Goal: Information Seeking & Learning: Learn about a topic

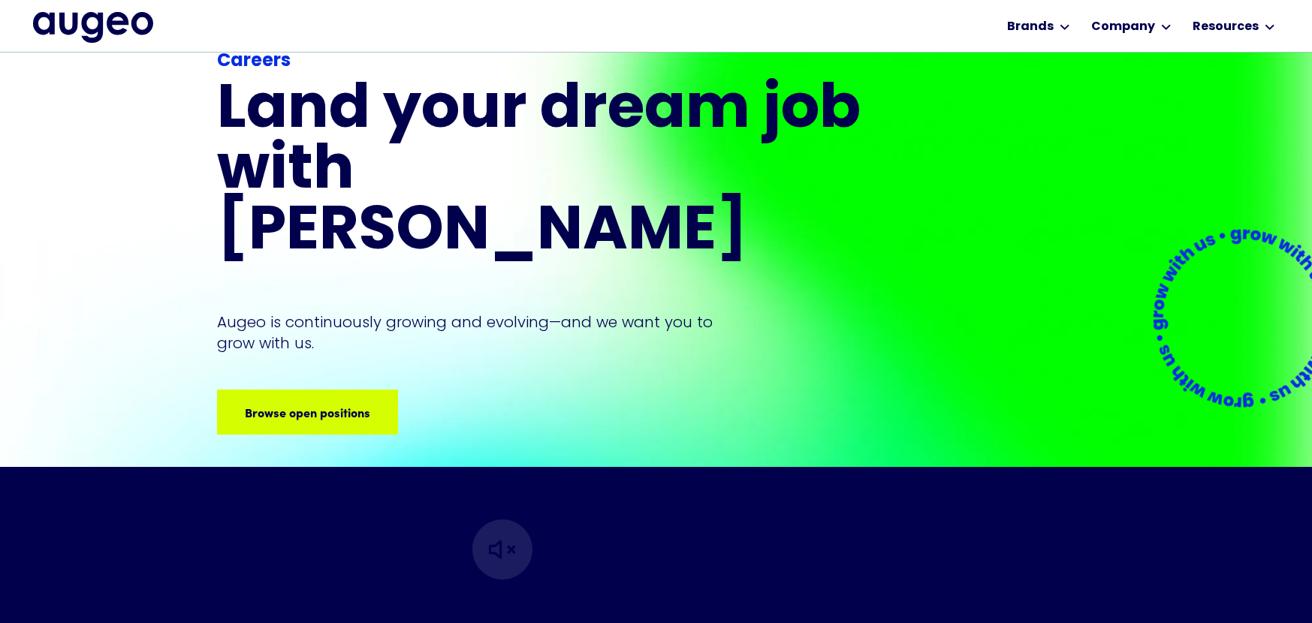
click at [350, 330] on div "Careers Land your dream job﻿ with Augeo Augeo is continuously growing and evolv…" at bounding box center [541, 241] width 649 height 387
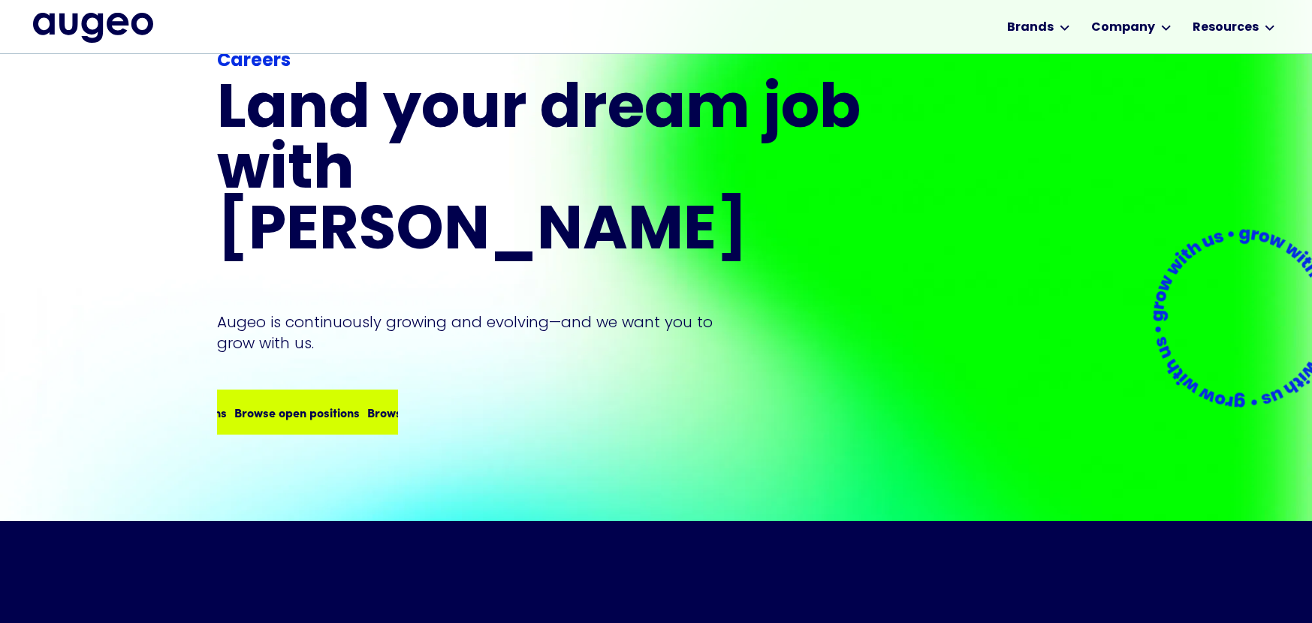
scroll to position [47, 0]
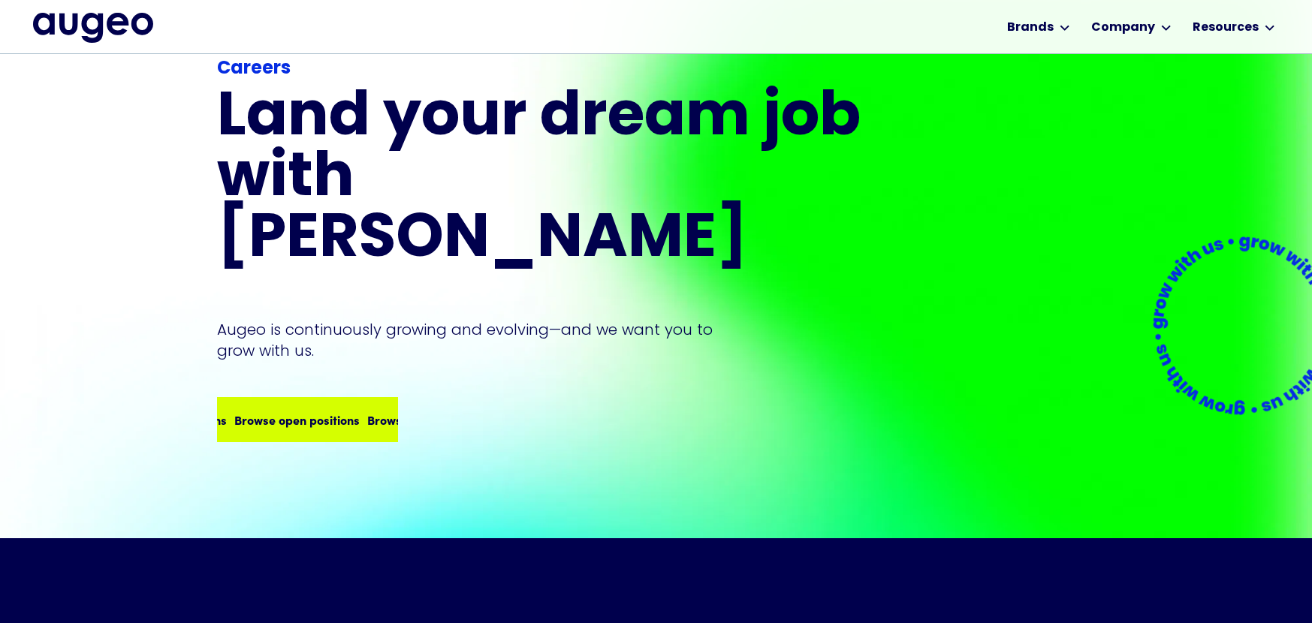
click at [333, 399] on div "Browse open positions Browse open positions Browse open positions Browse open p…" at bounding box center [307, 420] width 178 height 42
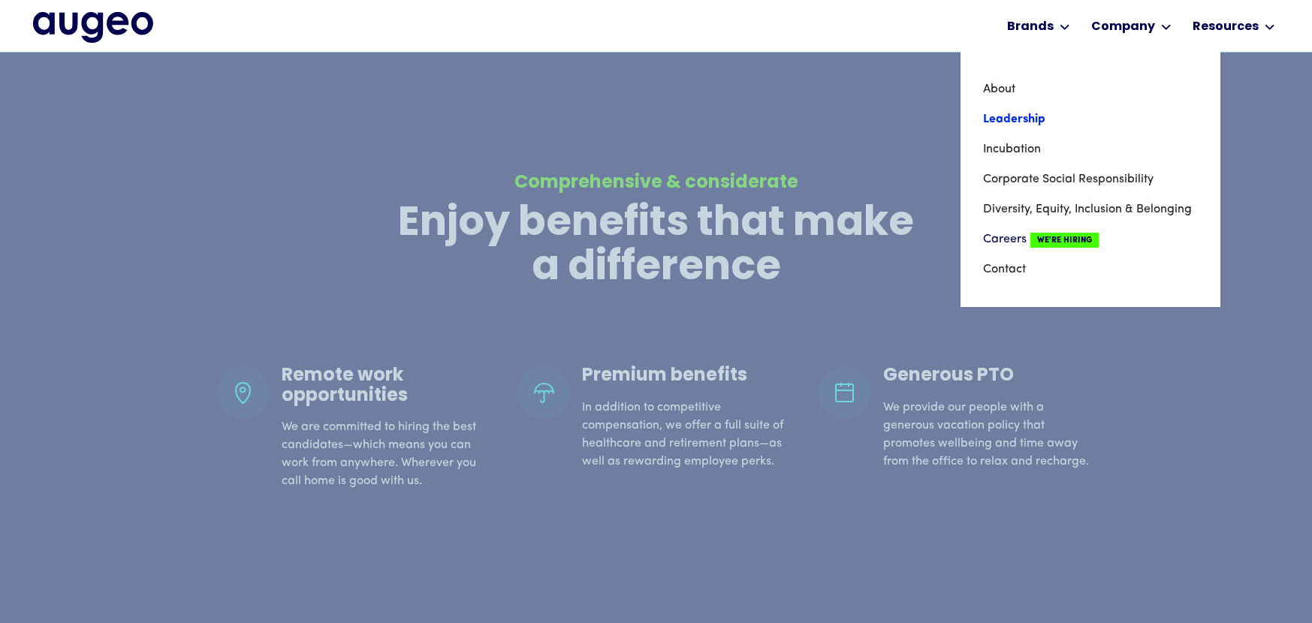
click at [1059, 123] on link "Leadership" at bounding box center [1090, 119] width 215 height 30
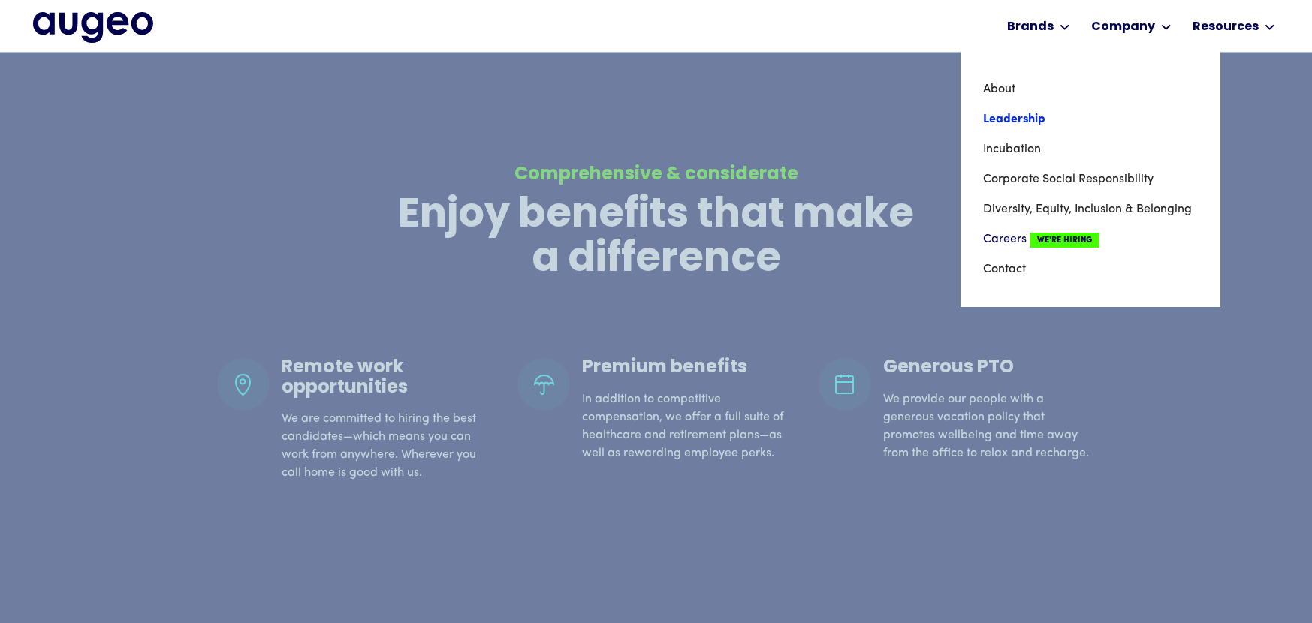
scroll to position [1182, 0]
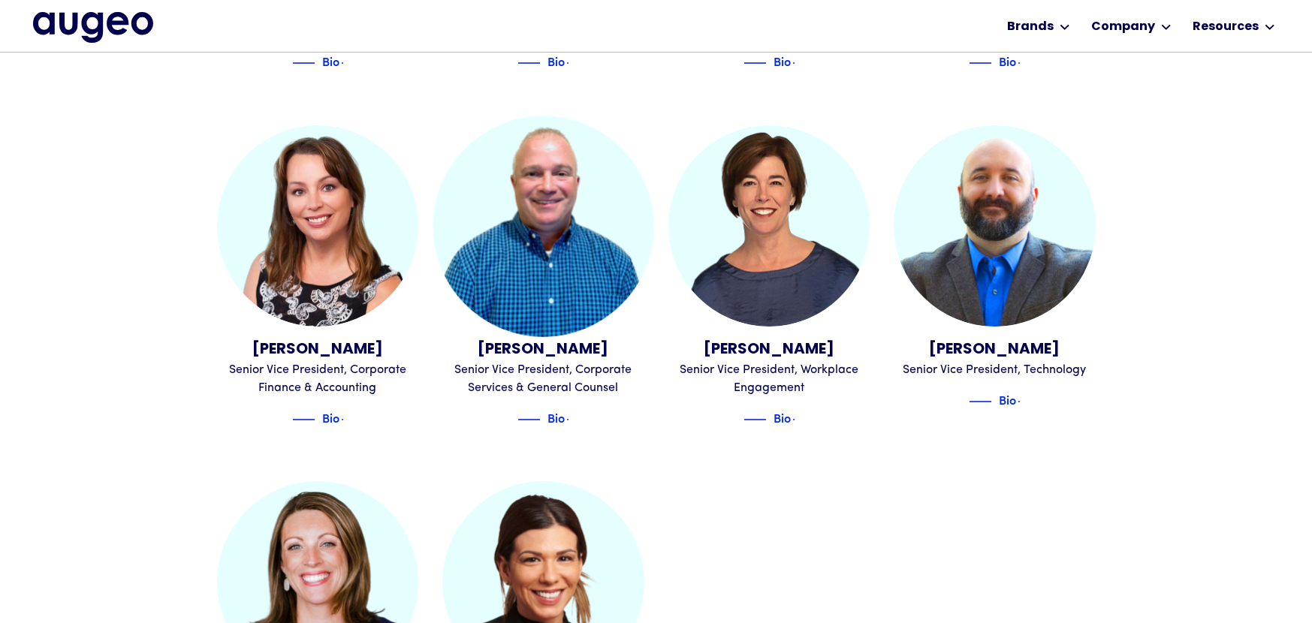
scroll to position [1514, 0]
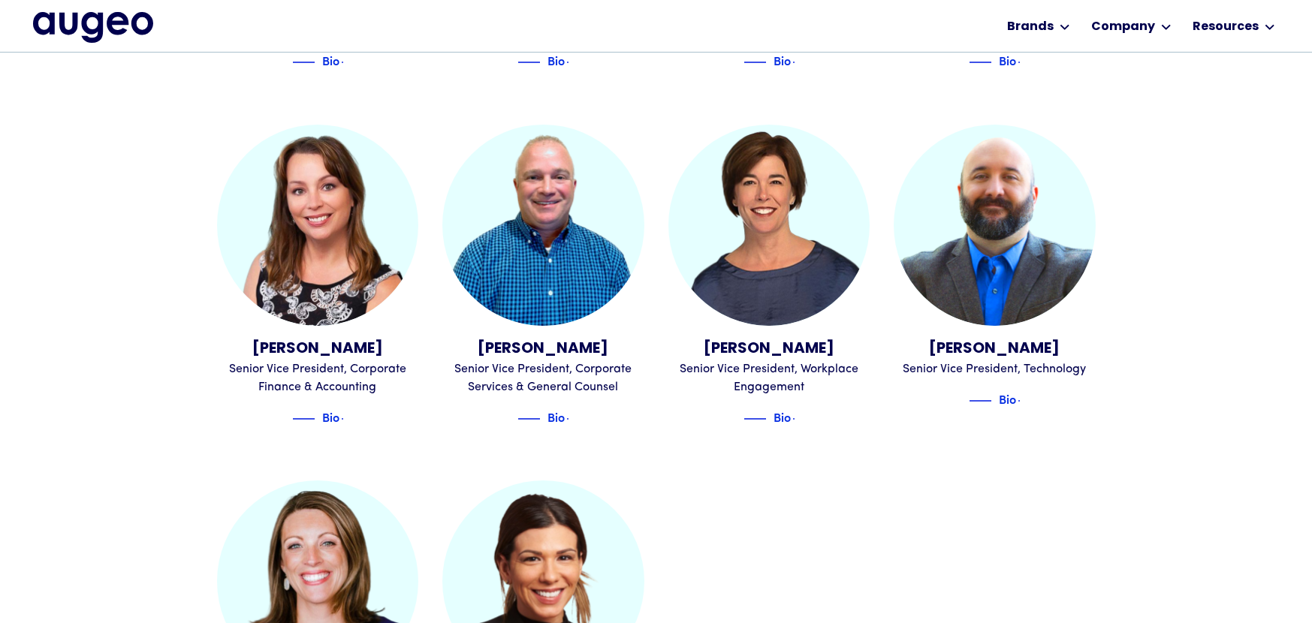
drag, startPoint x: 405, startPoint y: 326, endPoint x: 622, endPoint y: 2, distance: 390.6
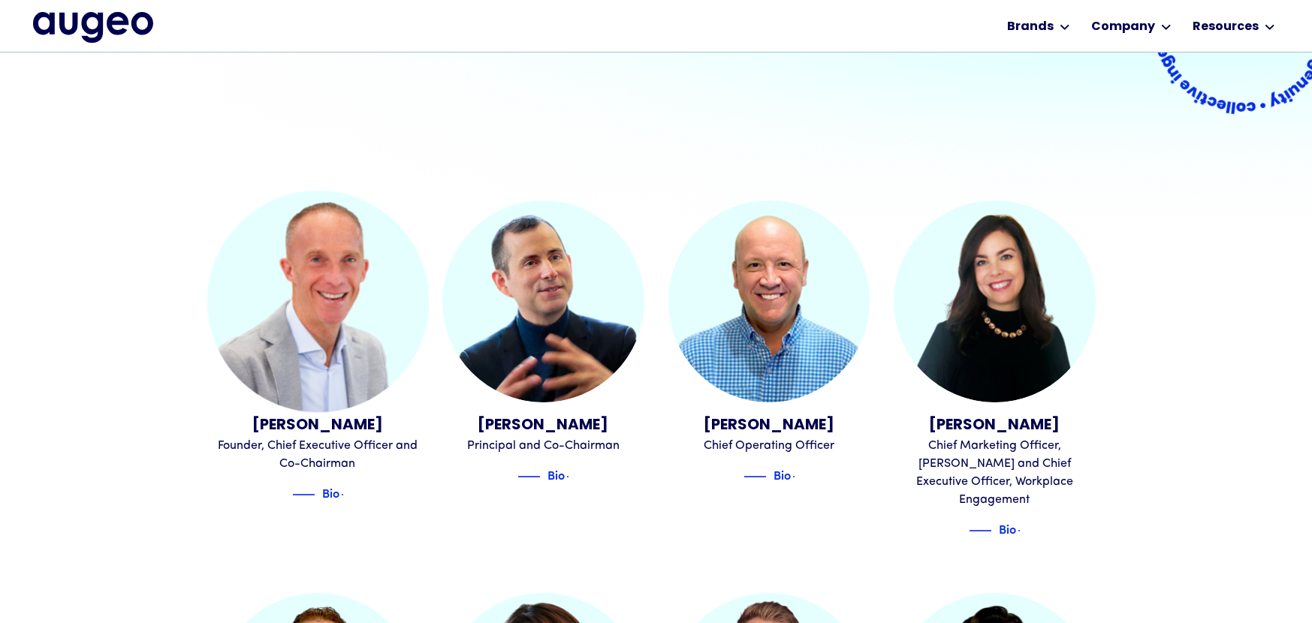
click at [296, 320] on img at bounding box center [316, 301] width 221 height 221
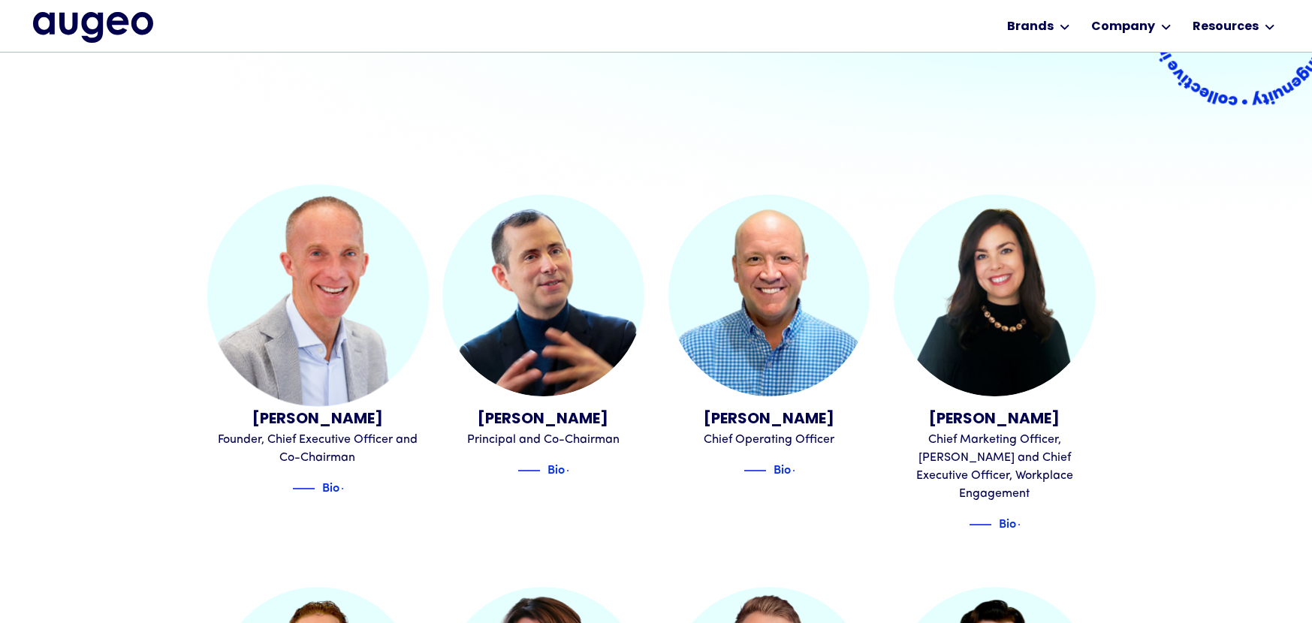
scroll to position [357, 0]
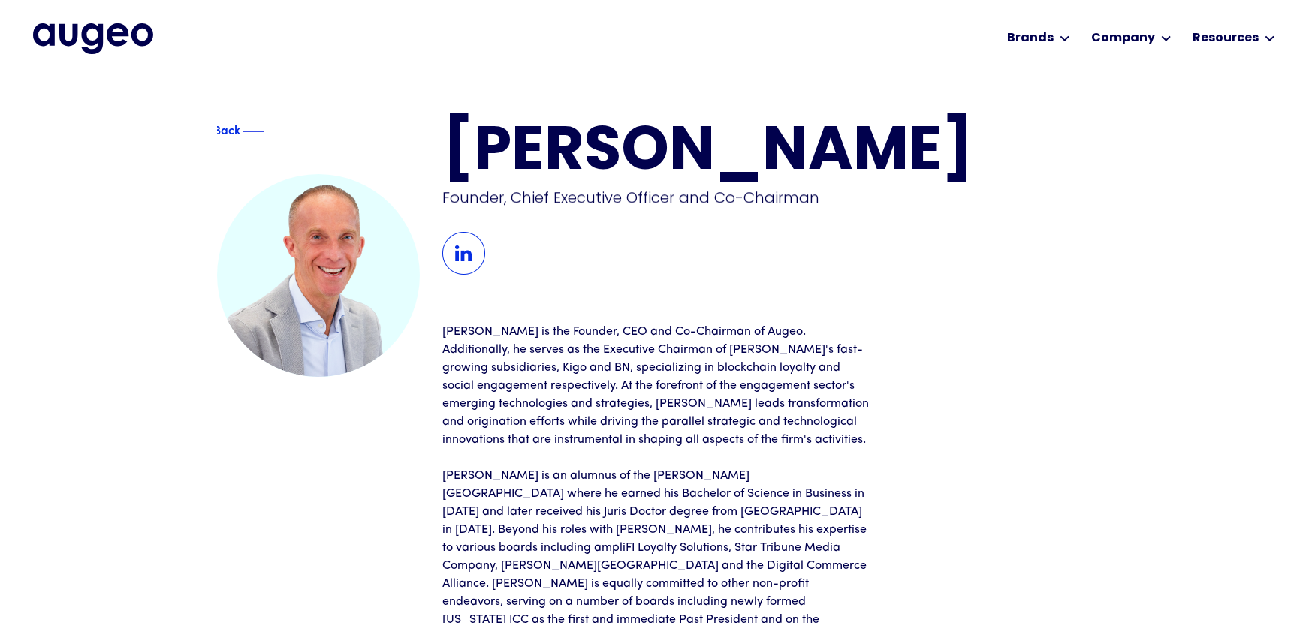
click at [559, 134] on h1 "[PERSON_NAME]" at bounding box center [768, 153] width 653 height 61
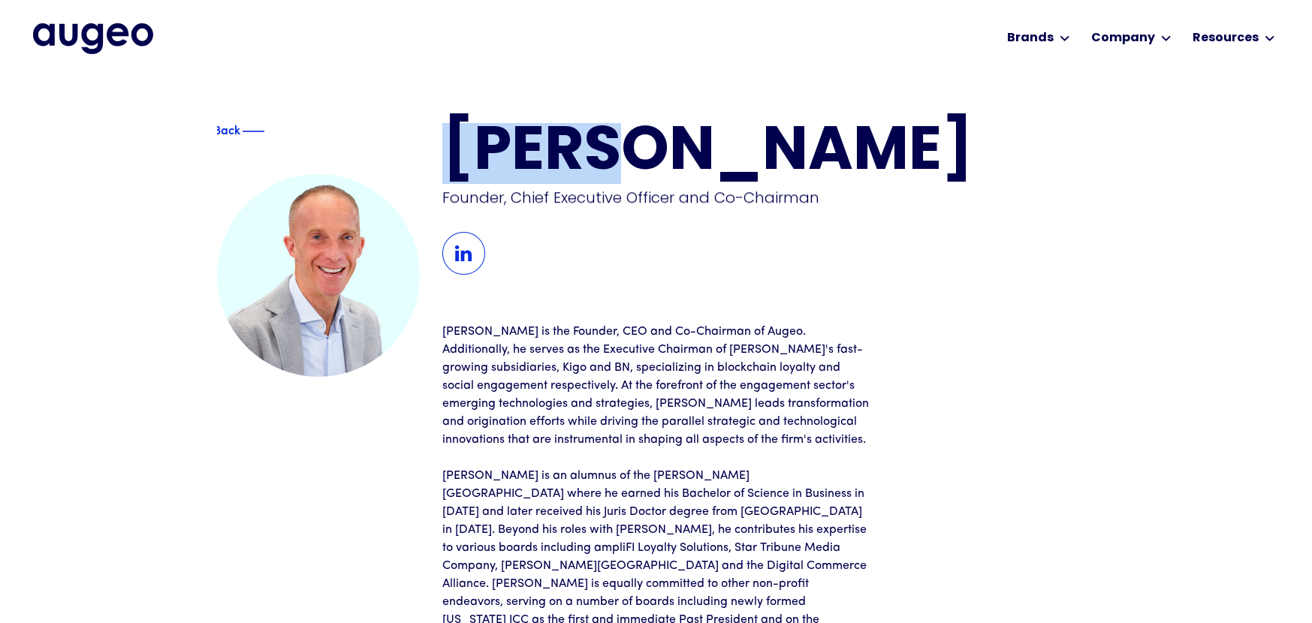
click at [559, 134] on h1 "[PERSON_NAME]" at bounding box center [768, 153] width 653 height 61
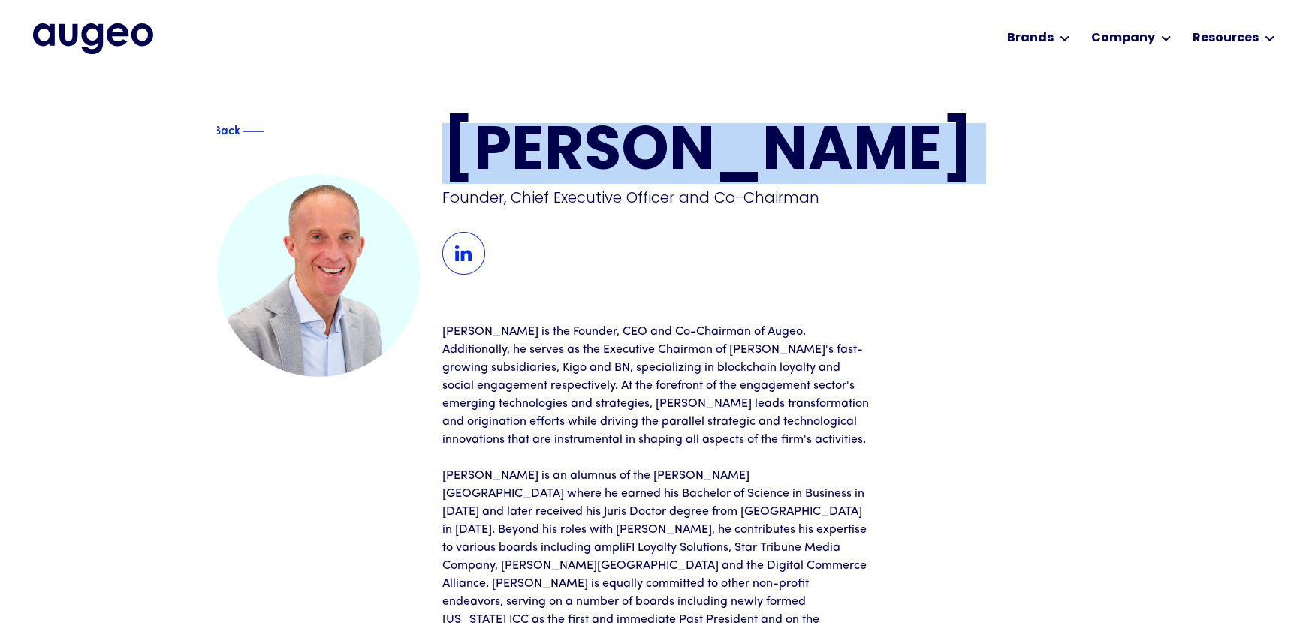
click at [559, 134] on h1 "[PERSON_NAME]" at bounding box center [768, 153] width 653 height 61
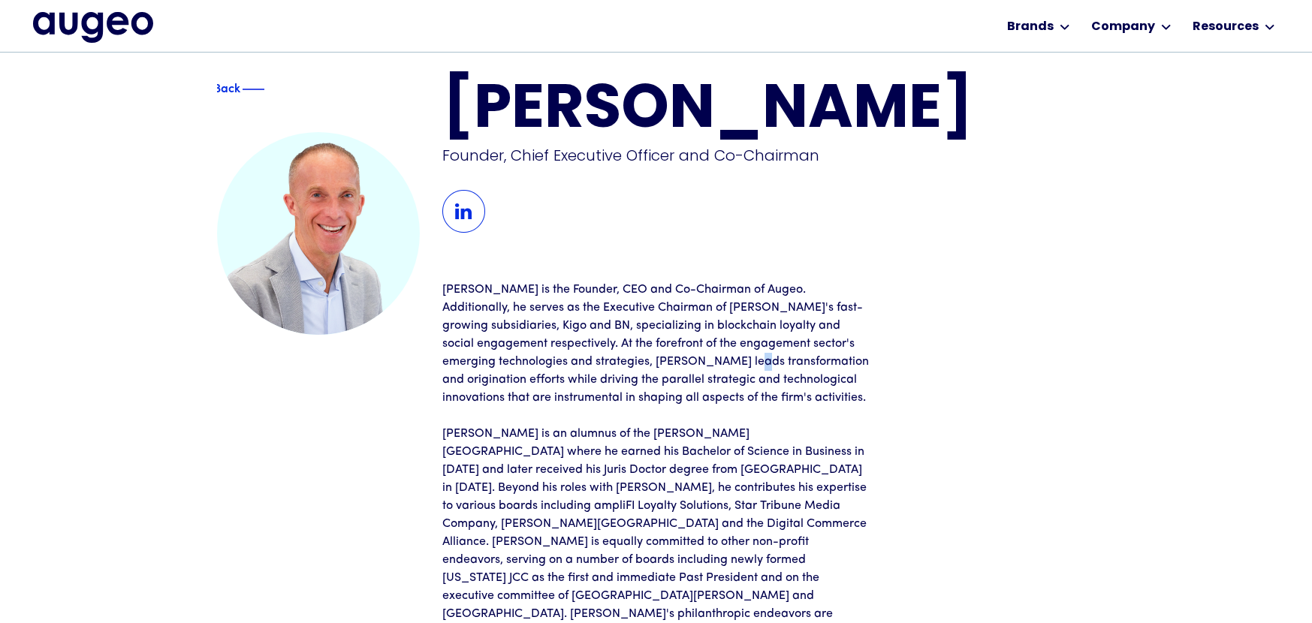
click at [631, 364] on p "[PERSON_NAME] is the Founder, CEO and Co-Chairman of Augeo. Additionally, he se…" at bounding box center [656, 344] width 428 height 126
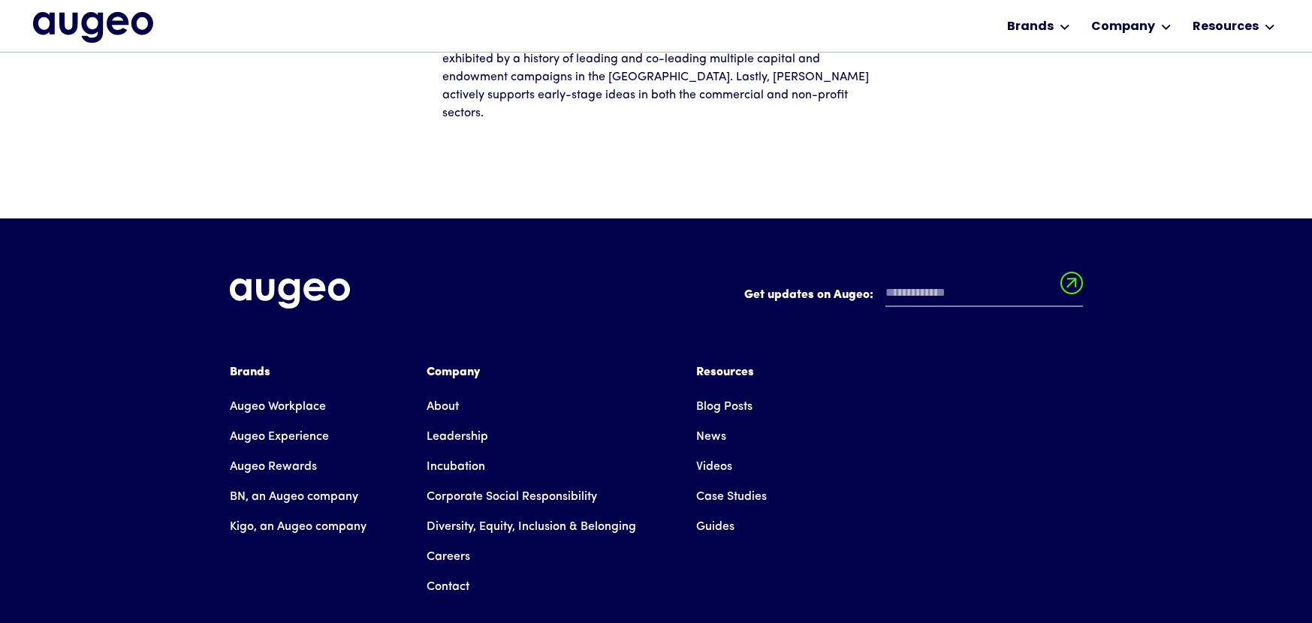
click at [925, 400] on div "Brands Augeo Workplace Augeo Experience Augeo Rewards BN, an Augeo company Kigo…" at bounding box center [656, 482] width 853 height 239
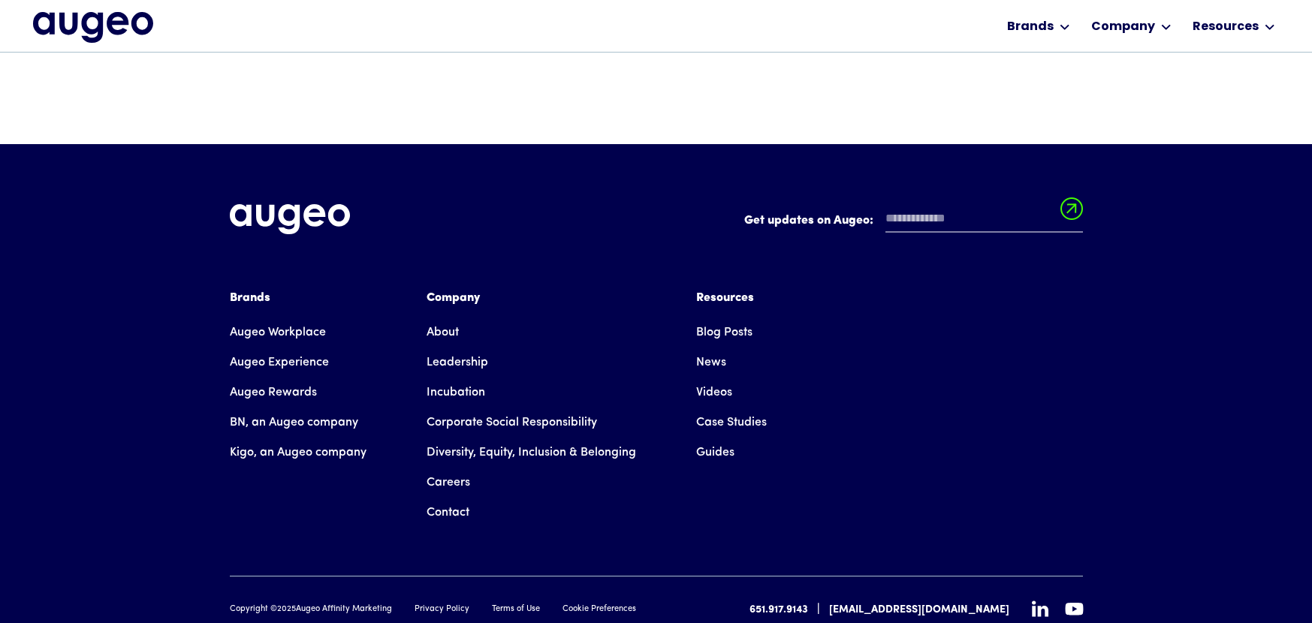
scroll to position [667, 0]
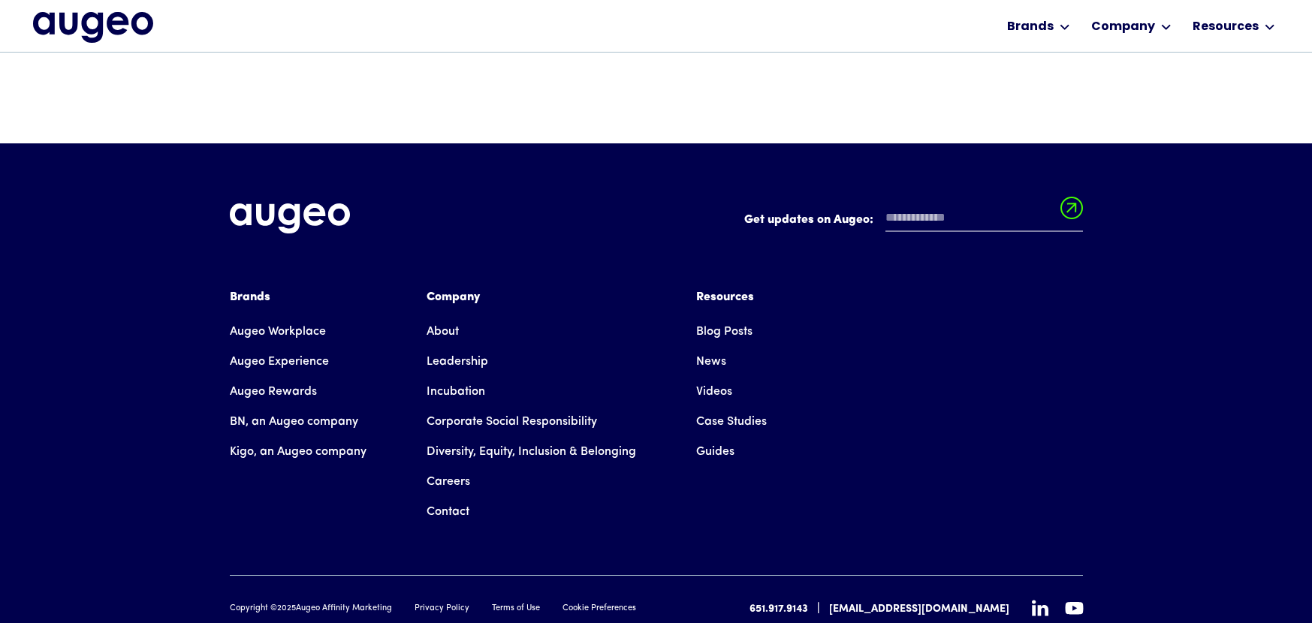
click at [1044, 600] on icon at bounding box center [1040, 608] width 17 height 17
